Goal: Information Seeking & Learning: Learn about a topic

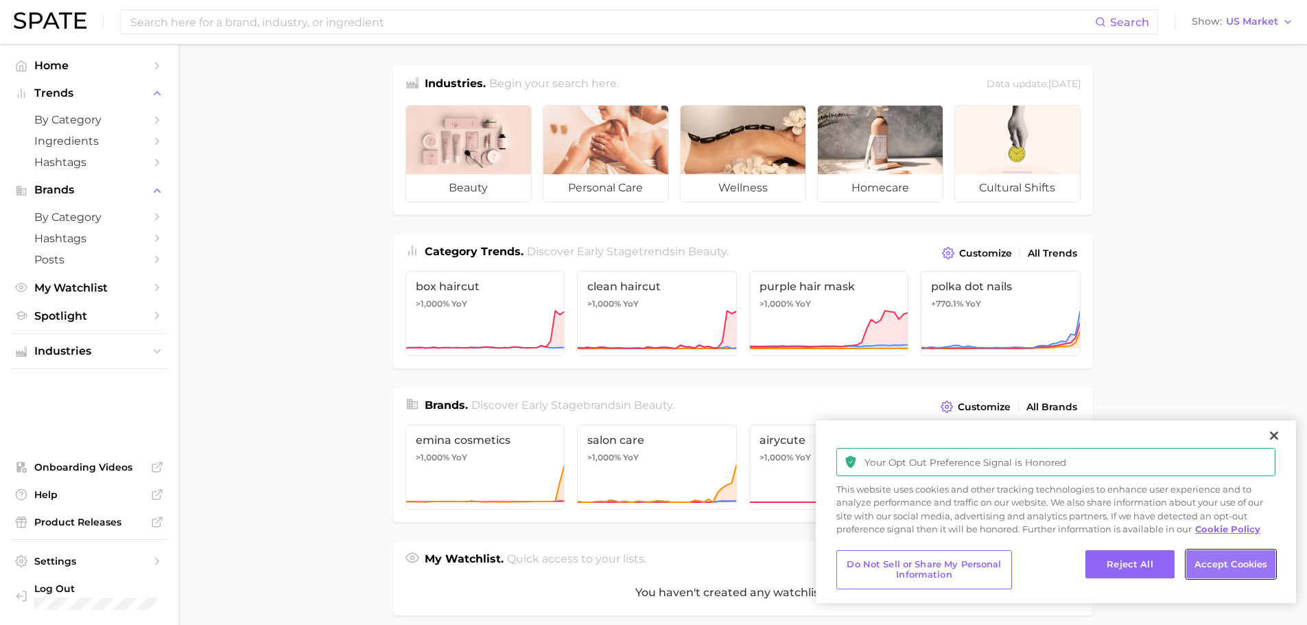
click at [1215, 564] on button "Accept Cookies" at bounding box center [1230, 564] width 89 height 29
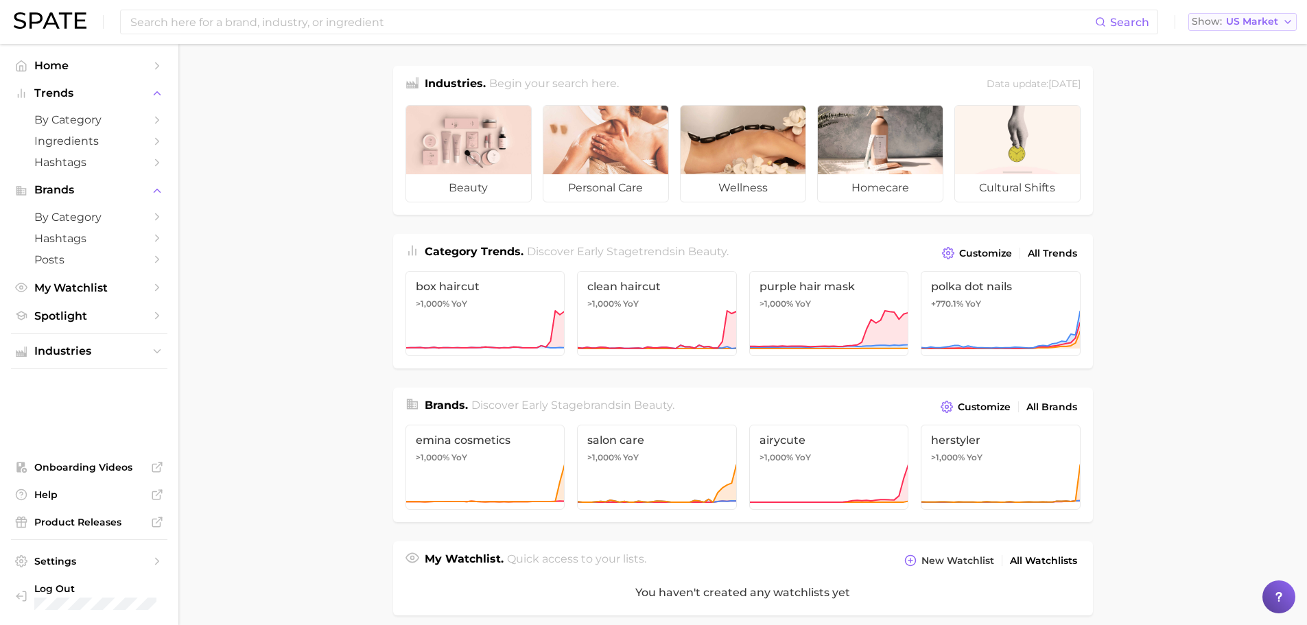
click at [1289, 14] on button "Show US Market" at bounding box center [1242, 22] width 108 height 18
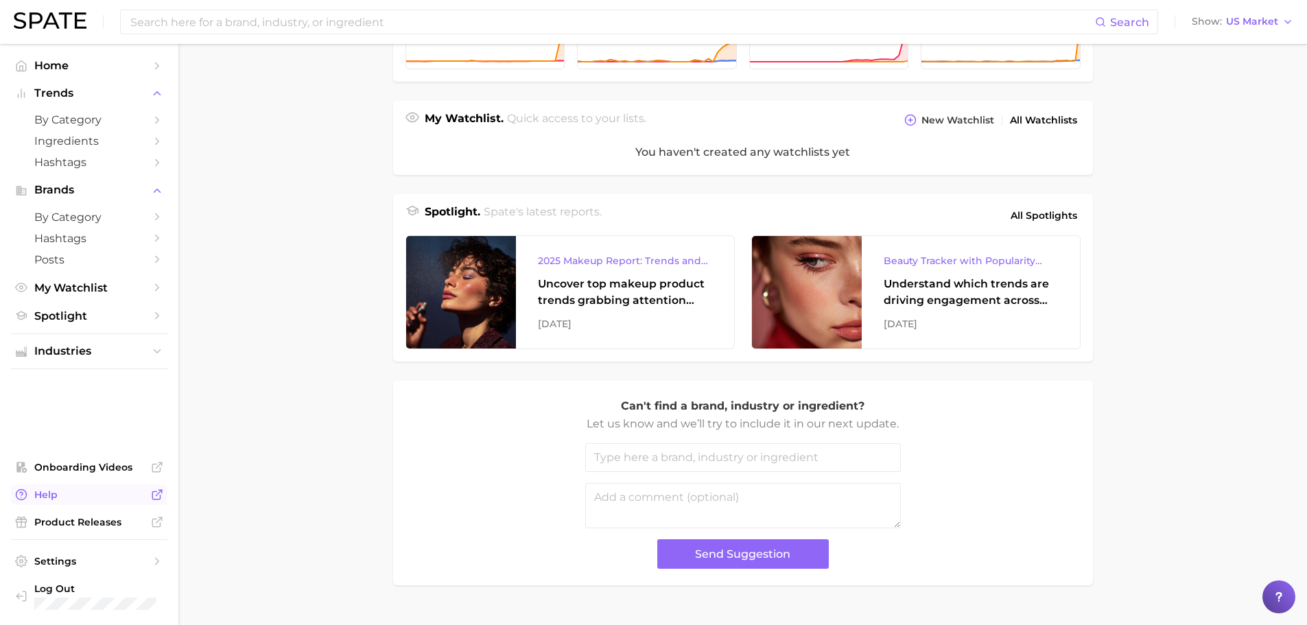
scroll to position [469, 0]
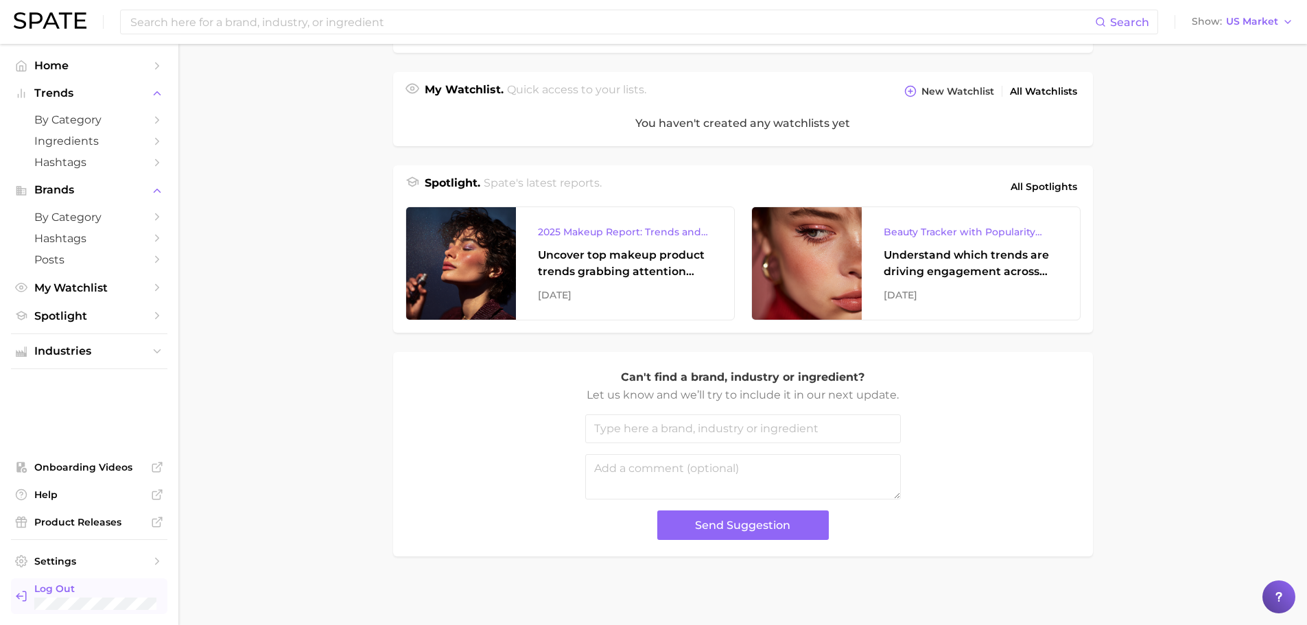
click at [75, 592] on span "Log Out" at bounding box center [95, 588] width 122 height 12
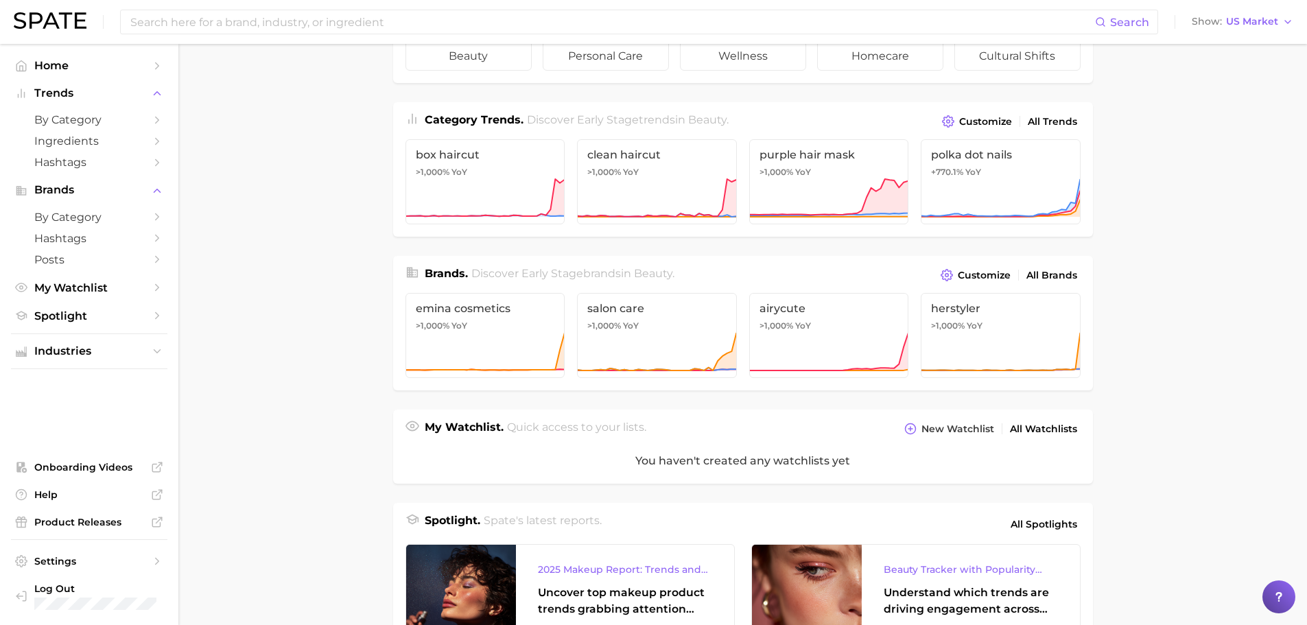
scroll to position [137, 0]
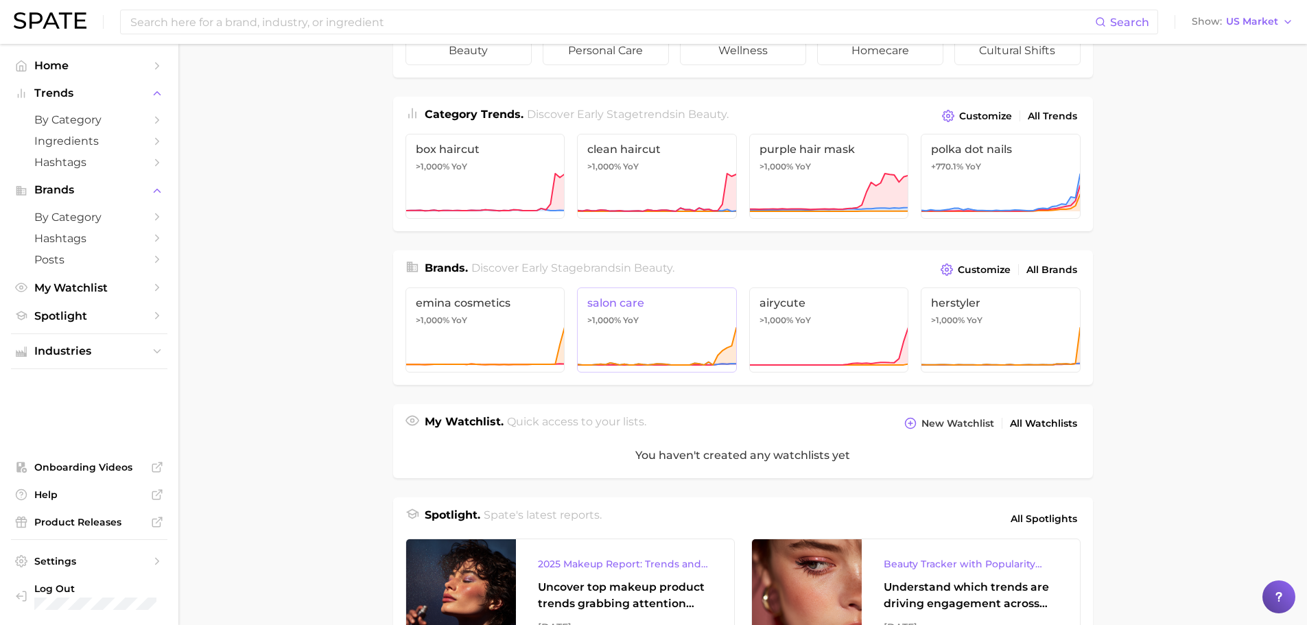
click at [620, 308] on span "salon care" at bounding box center [656, 302] width 139 height 13
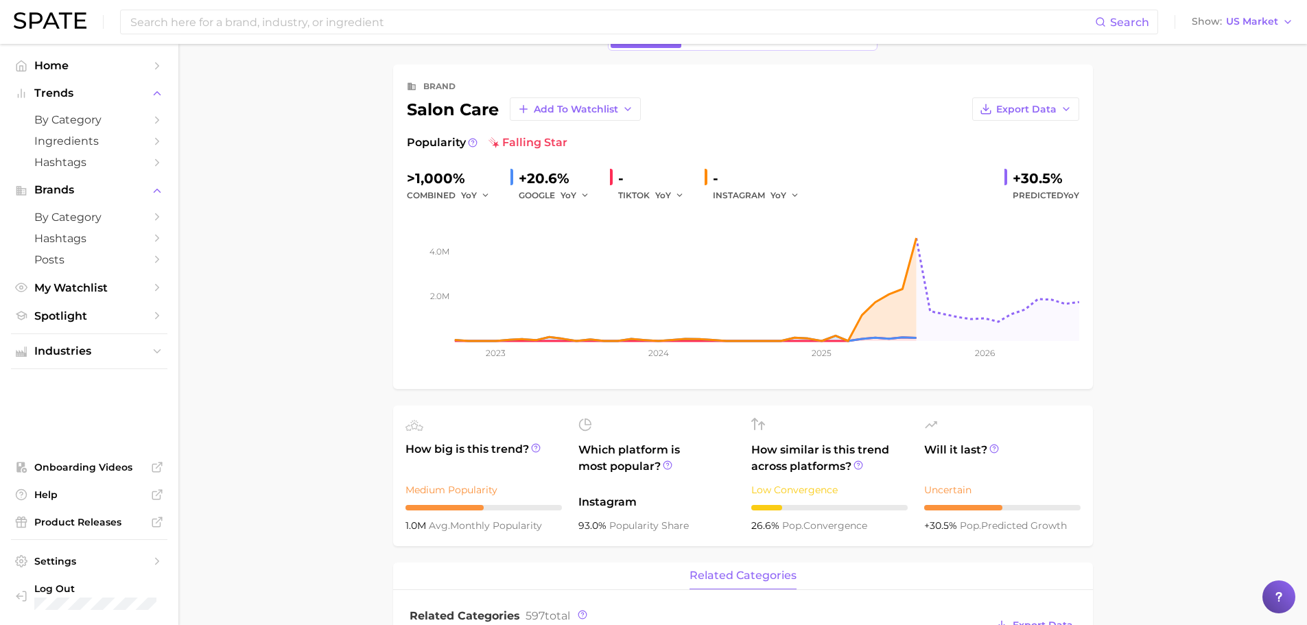
scroll to position [69, 0]
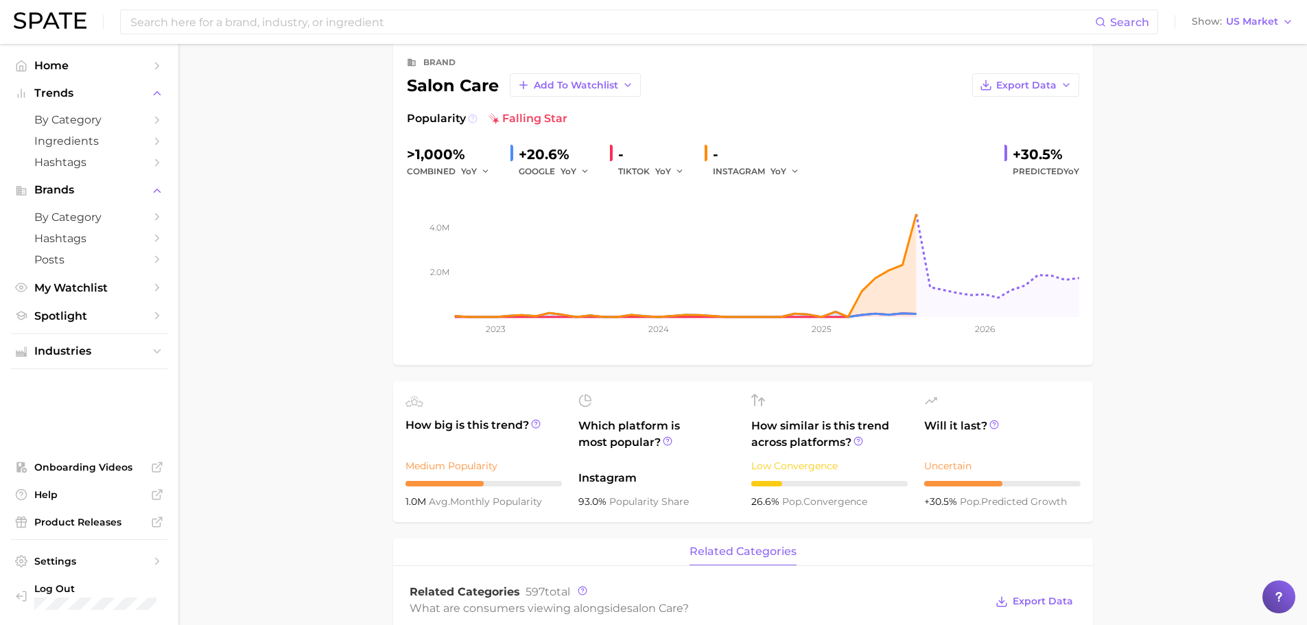
click at [471, 119] on icon at bounding box center [473, 119] width 10 height 10
click at [470, 119] on icon at bounding box center [473, 119] width 10 height 10
click at [586, 170] on icon "button" at bounding box center [585, 172] width 10 height 10
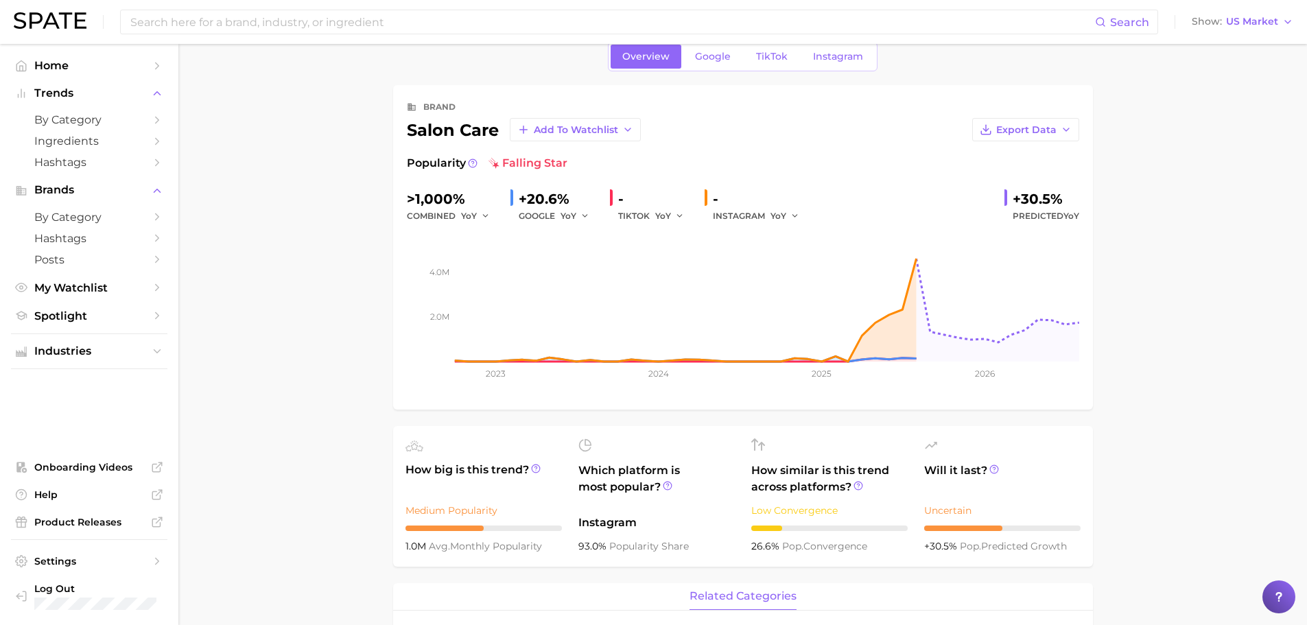
scroll to position [0, 0]
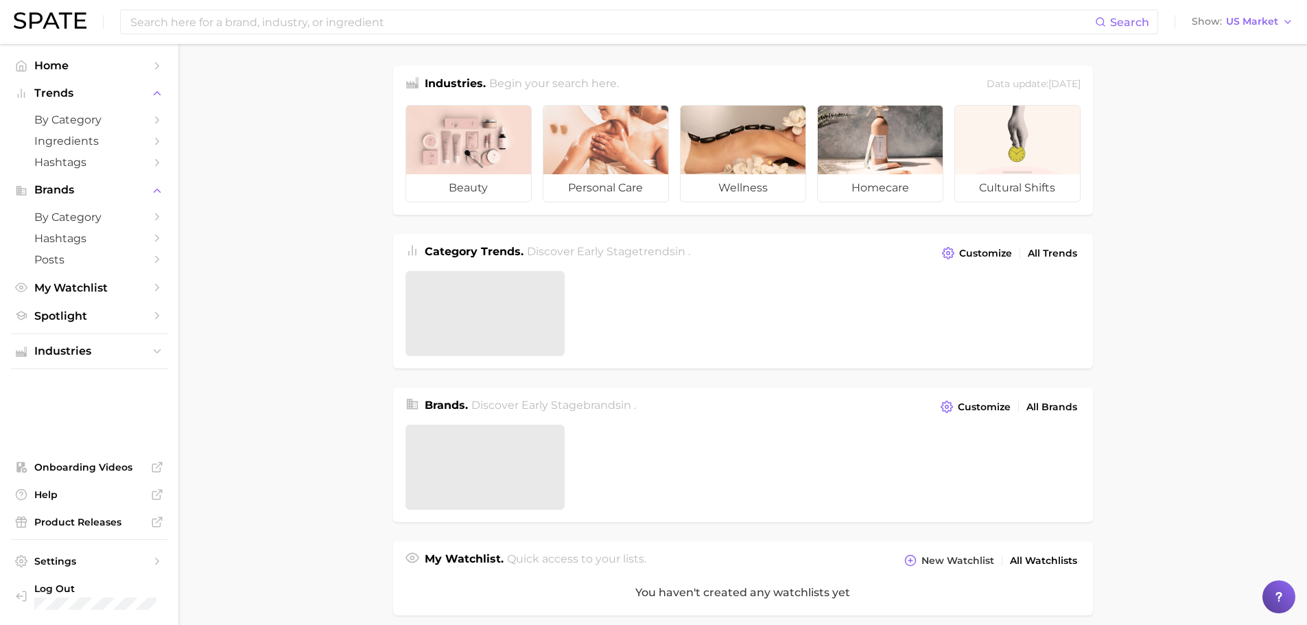
scroll to position [137, 0]
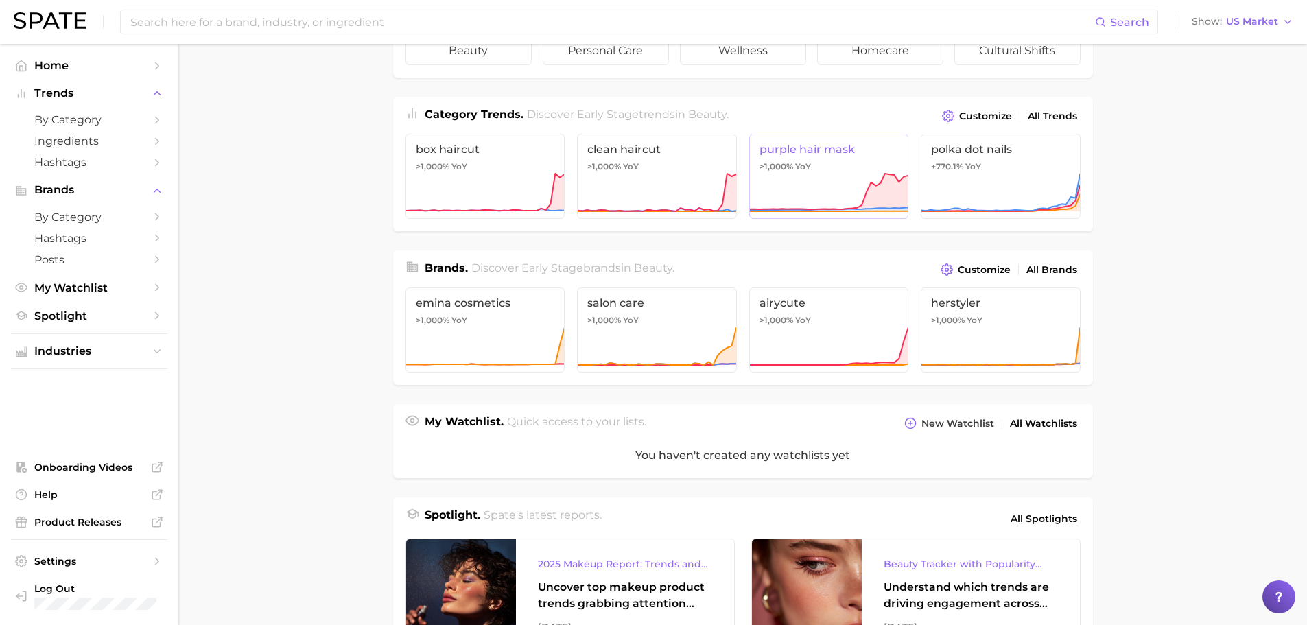
click at [813, 185] on icon at bounding box center [829, 192] width 160 height 41
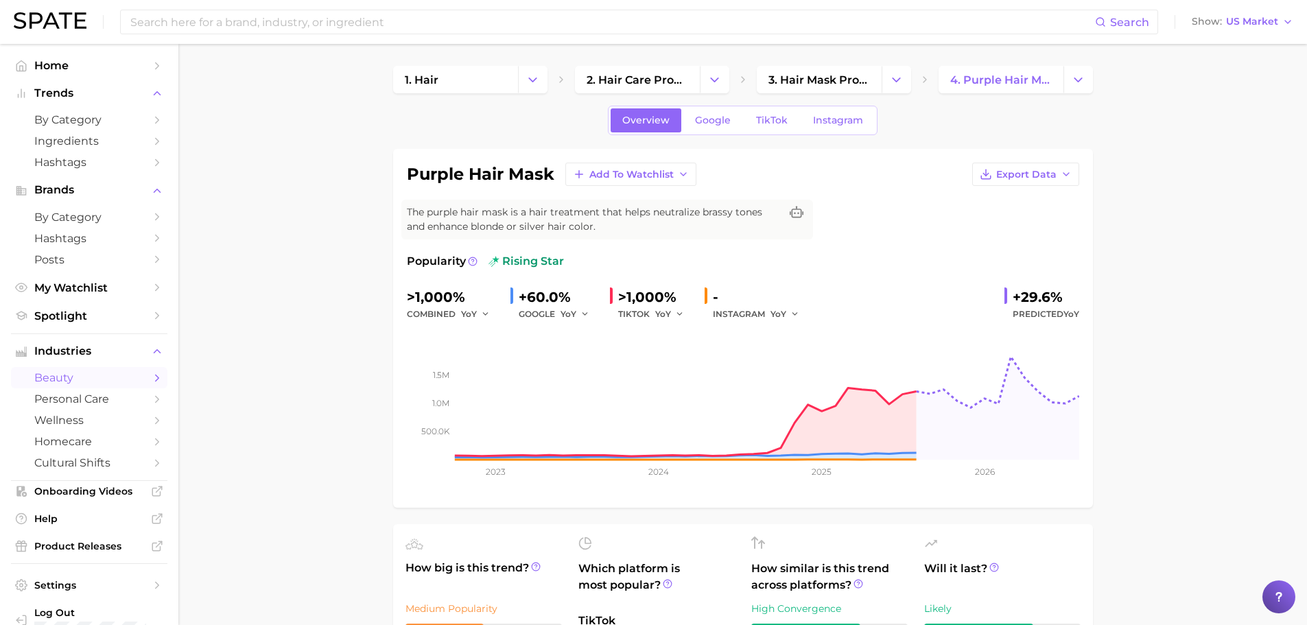
drag, startPoint x: 379, startPoint y: 56, endPoint x: 1116, endPoint y: 515, distance: 869.1
click at [584, 314] on icon "button" at bounding box center [585, 314] width 10 height 10
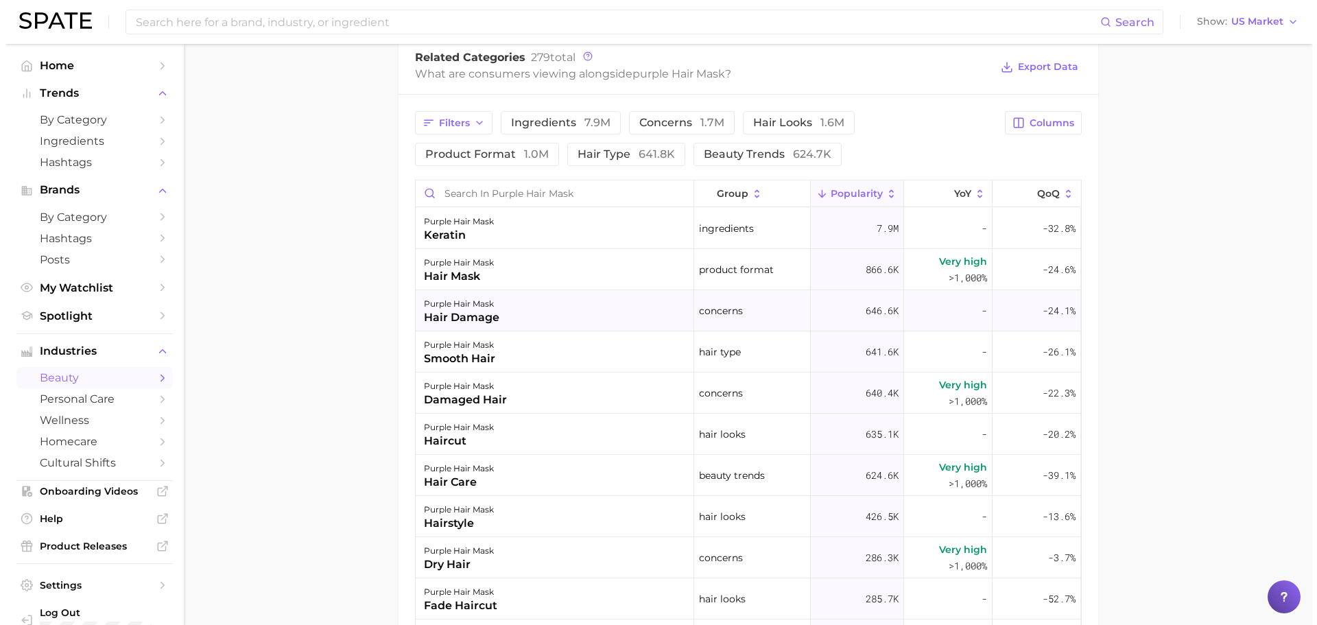
scroll to position [686, 0]
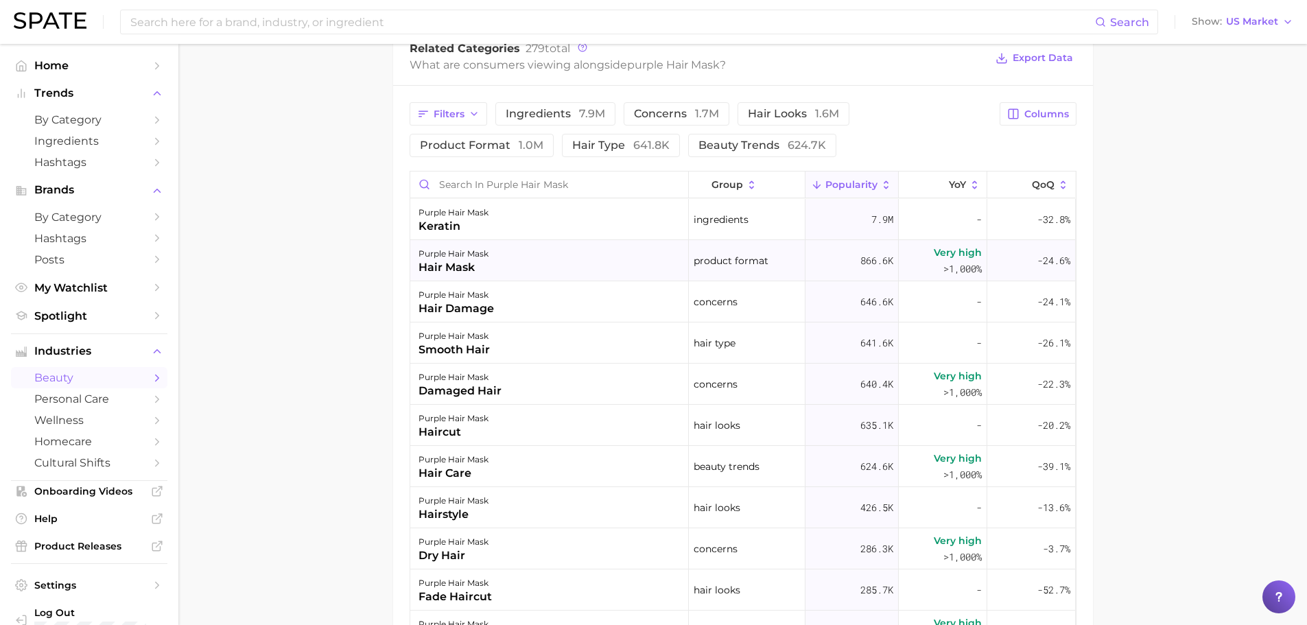
click at [863, 261] on span "866.6k" at bounding box center [876, 260] width 33 height 16
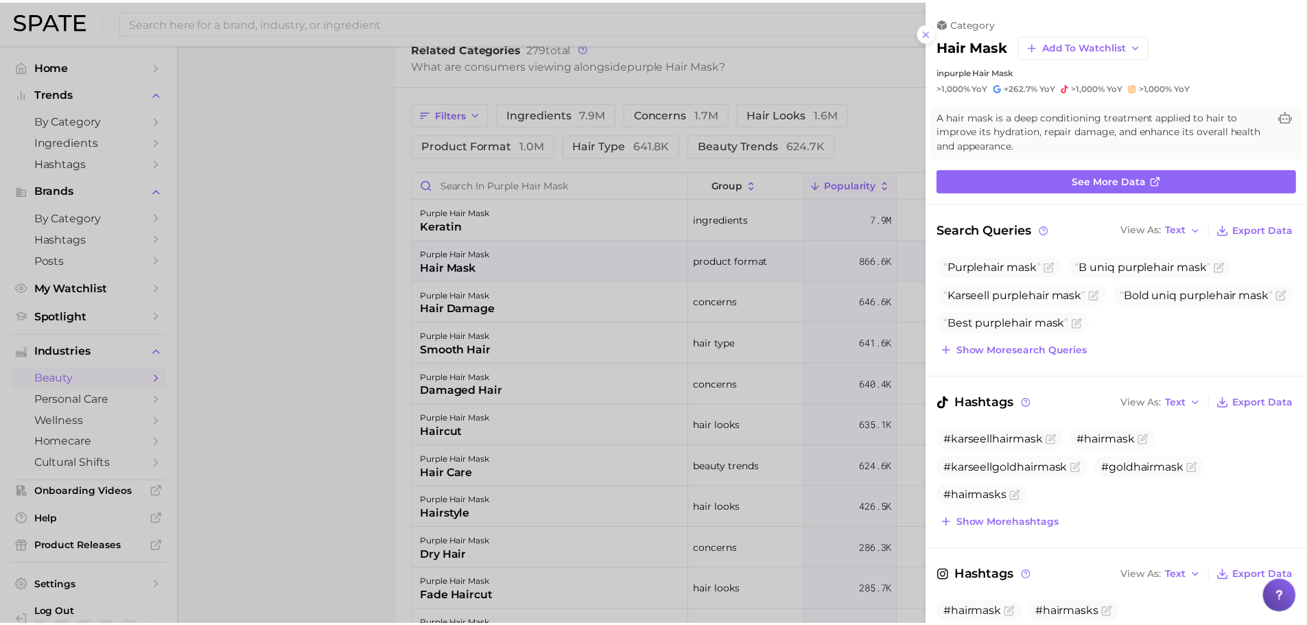
scroll to position [0, 0]
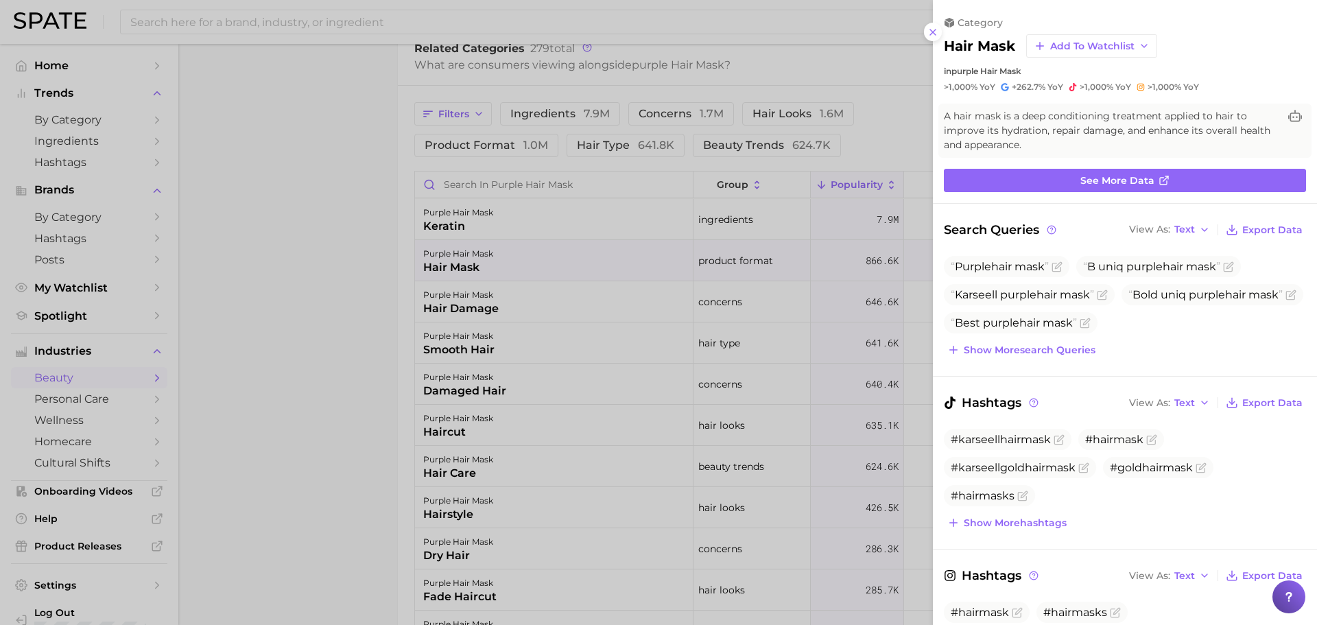
click at [653, 215] on div at bounding box center [658, 312] width 1317 height 625
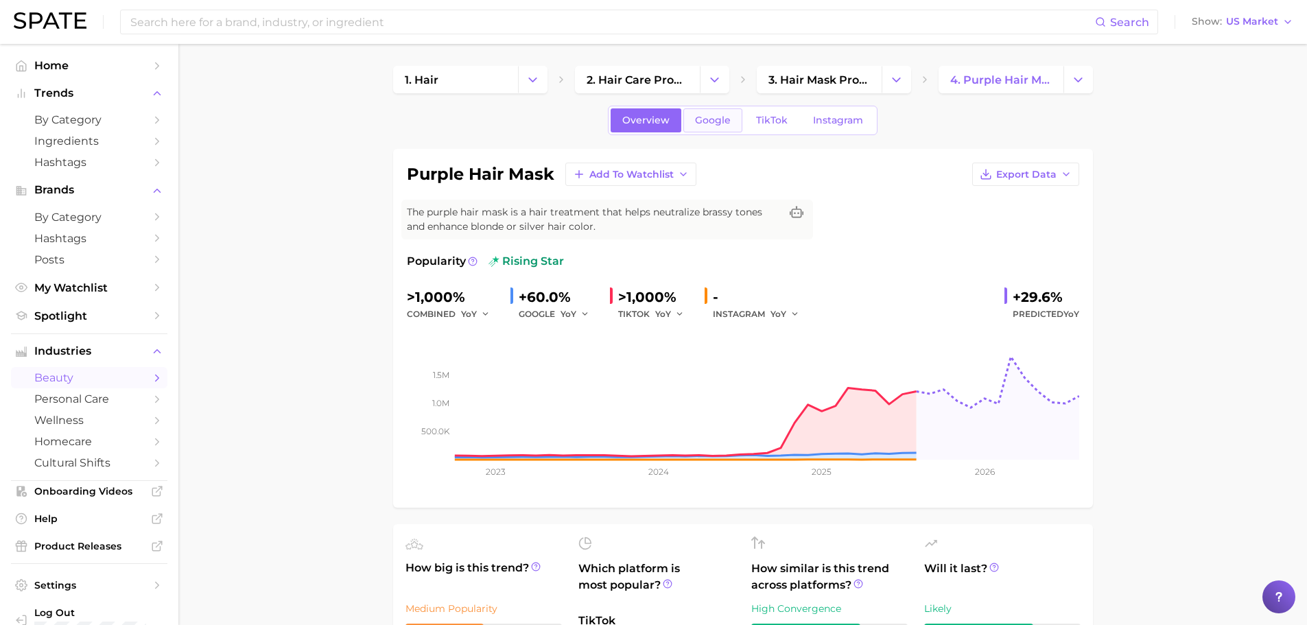
click at [714, 120] on span "Google" at bounding box center [713, 121] width 36 height 12
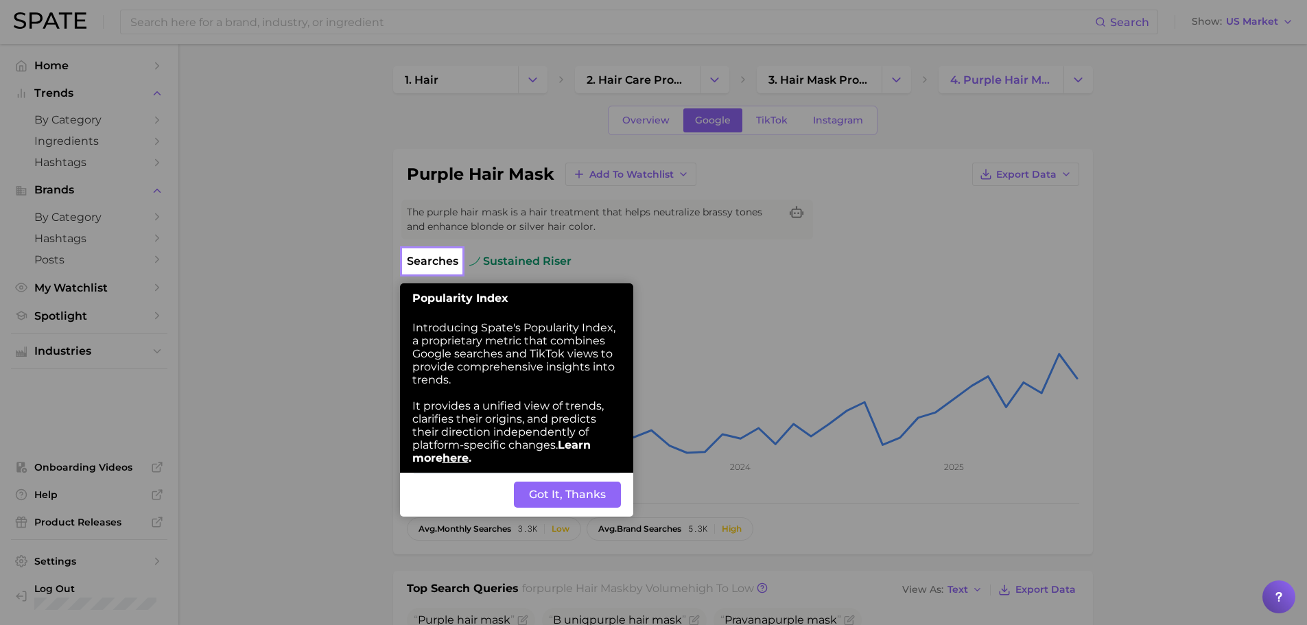
click at [561, 486] on button "Got It, Thanks" at bounding box center [567, 495] width 107 height 26
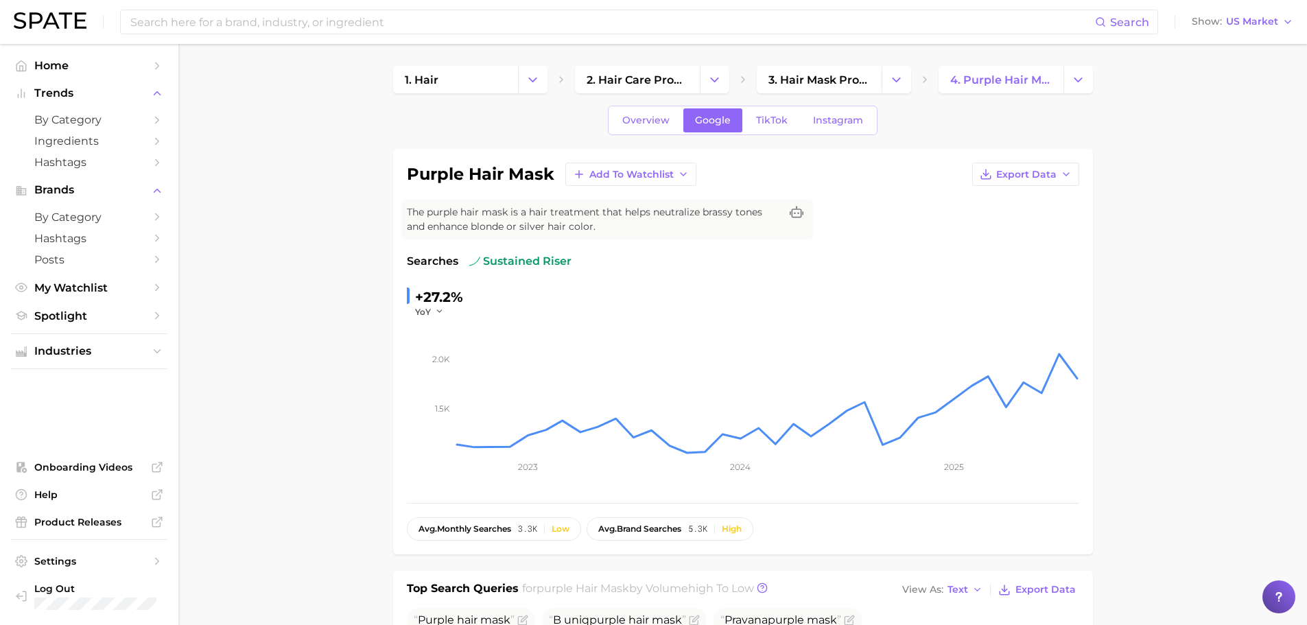
scroll to position [69, 0]
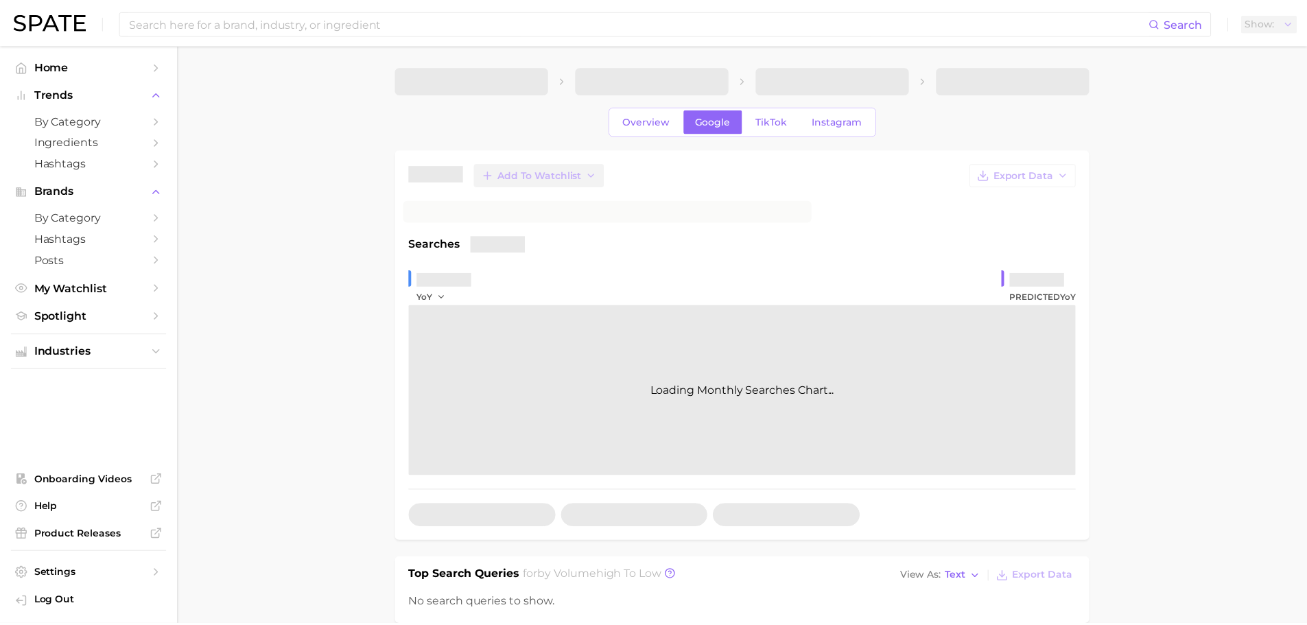
scroll to position [69, 0]
